Goal: Information Seeking & Learning: Learn about a topic

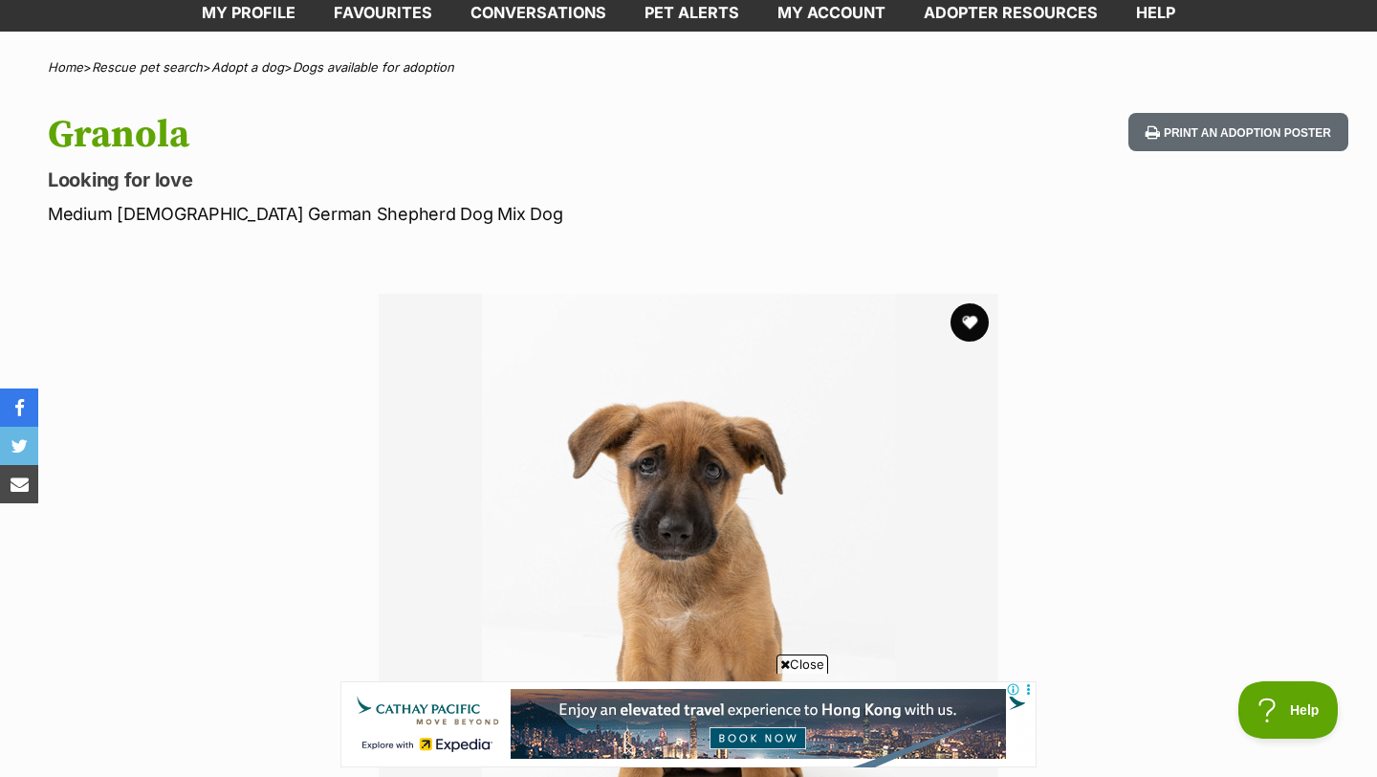
scroll to position [110, 0]
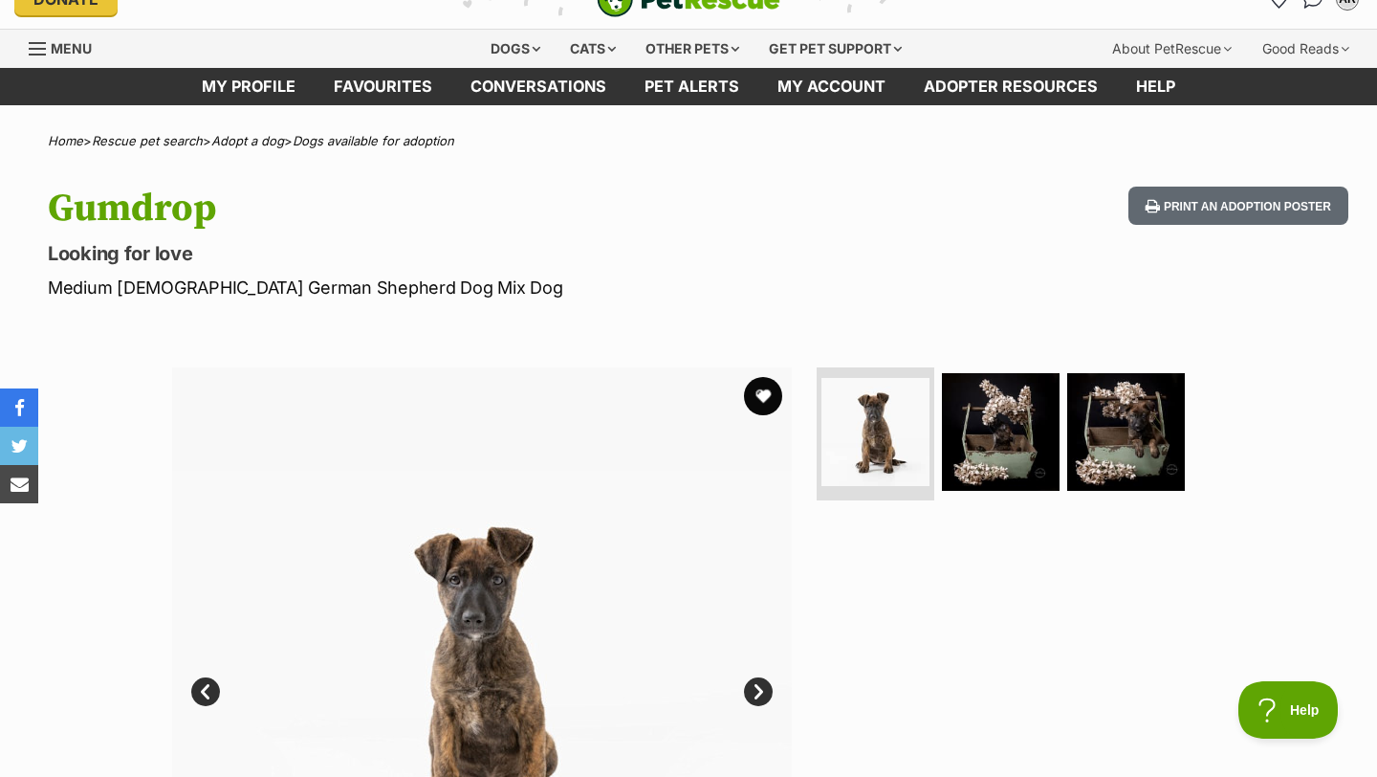
scroll to position [32, 0]
